Goal: Task Accomplishment & Management: Use online tool/utility

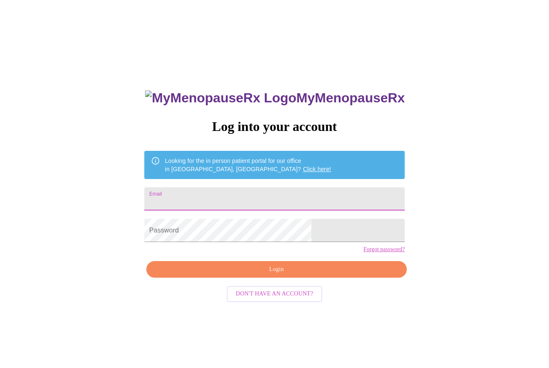
click at [271, 193] on input "Email" at bounding box center [274, 198] width 260 height 23
type input "[EMAIL_ADDRESS][DOMAIN_NAME]"
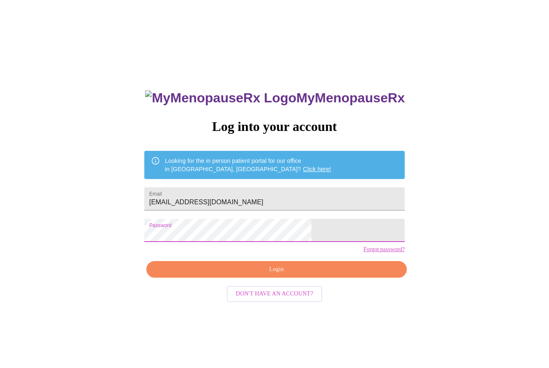
click at [290, 275] on span "Login" at bounding box center [276, 270] width 241 height 10
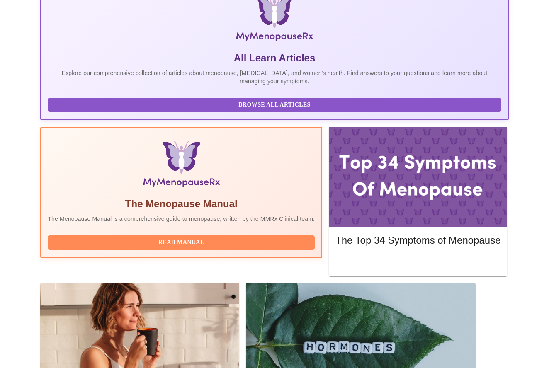
scroll to position [231, 0]
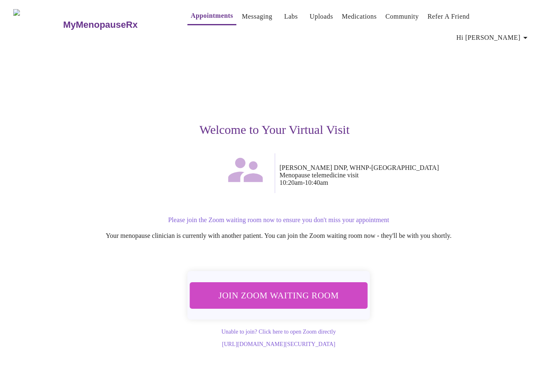
click at [287, 288] on span "Join Zoom Waiting Room" at bounding box center [279, 295] width 156 height 15
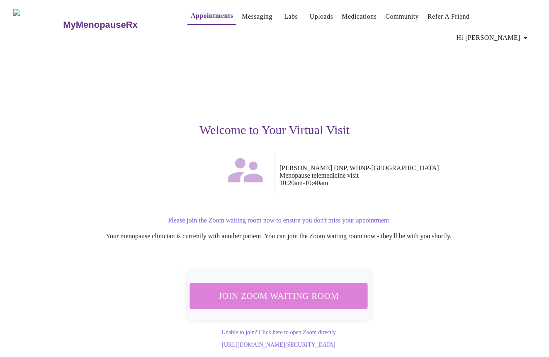
click at [316, 288] on span "Join Zoom Waiting Room" at bounding box center [278, 295] width 157 height 15
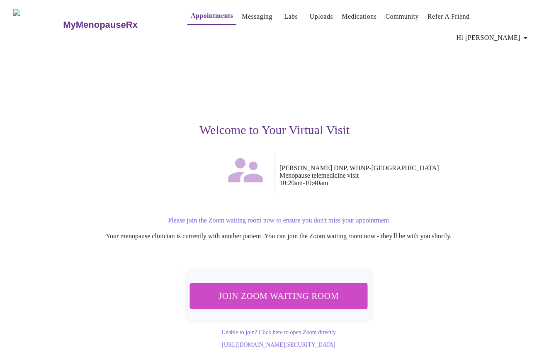
click at [283, 288] on span "Join Zoom Waiting Room" at bounding box center [279, 295] width 156 height 15
